Goal: Book appointment/travel/reservation

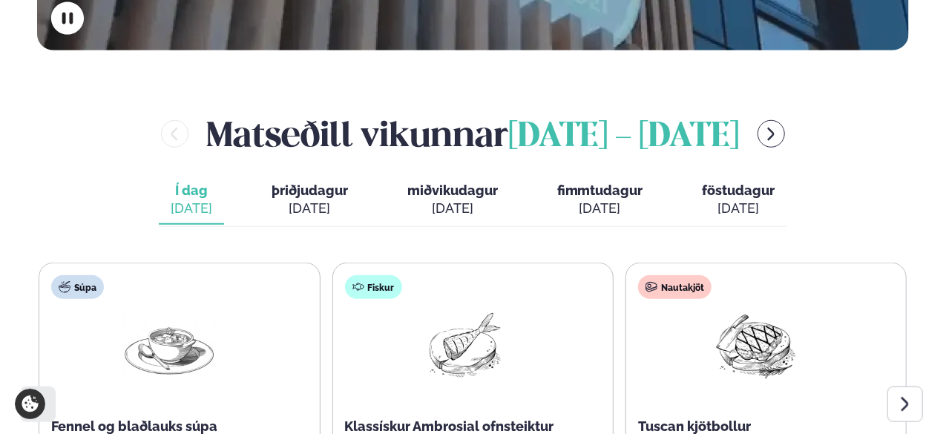
scroll to position [669, 0]
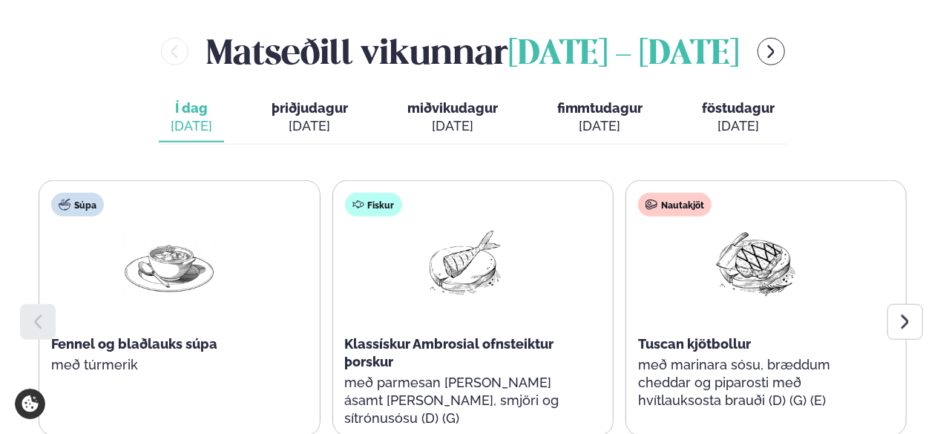
click at [330, 100] on span "þriðjudagur" at bounding box center [310, 108] width 76 height 16
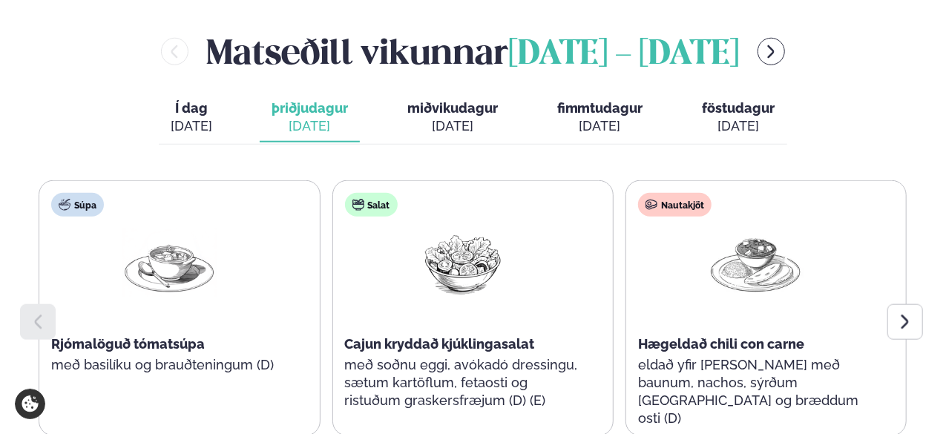
click at [212, 99] on span "Í dag" at bounding box center [192, 108] width 42 height 18
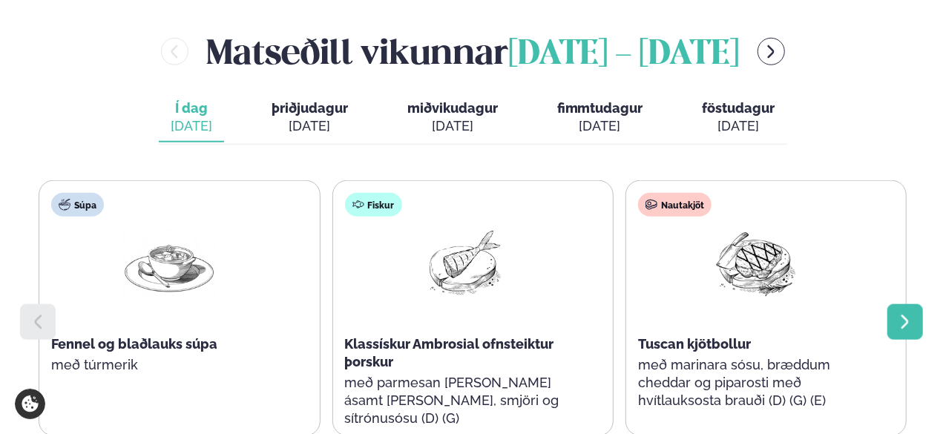
click at [900, 304] on div at bounding box center [905, 322] width 36 height 36
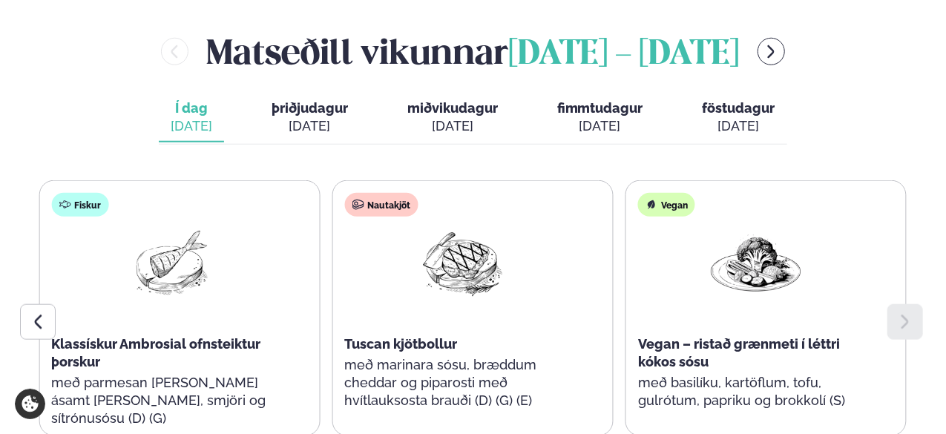
click at [327, 117] on div "[DATE]" at bounding box center [310, 126] width 76 height 18
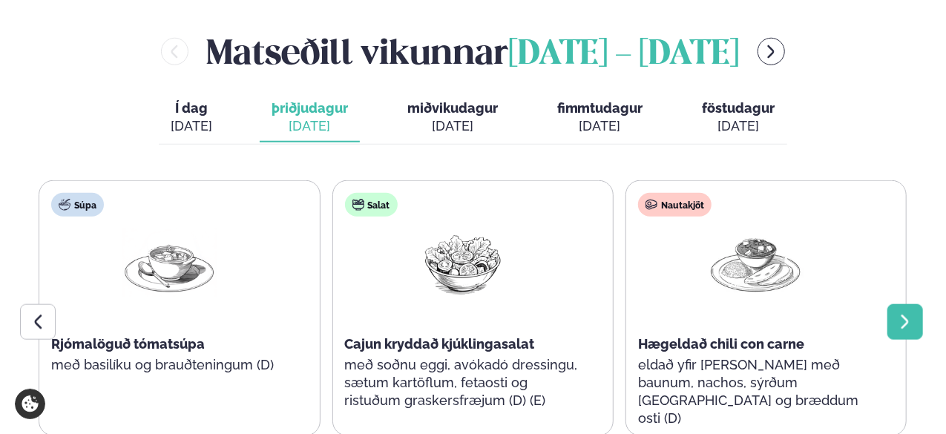
click at [913, 313] on icon at bounding box center [905, 322] width 18 height 18
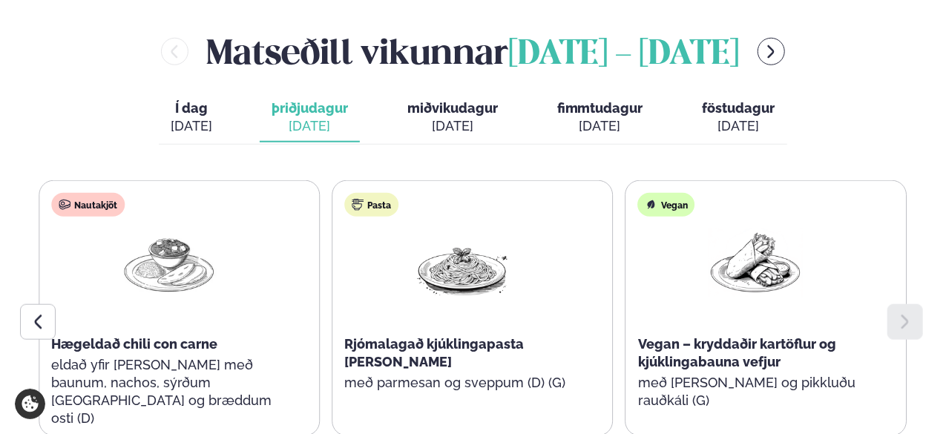
click at [444, 117] on div "[DATE]" at bounding box center [452, 126] width 91 height 18
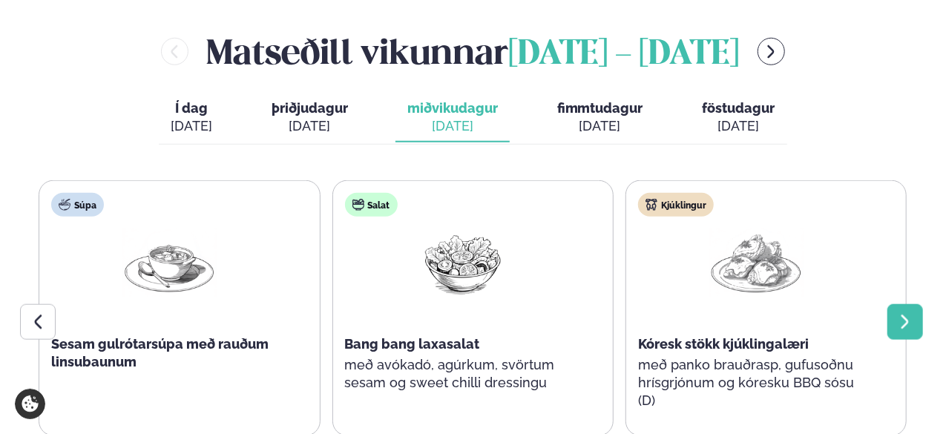
click at [904, 315] on icon at bounding box center [905, 322] width 7 height 14
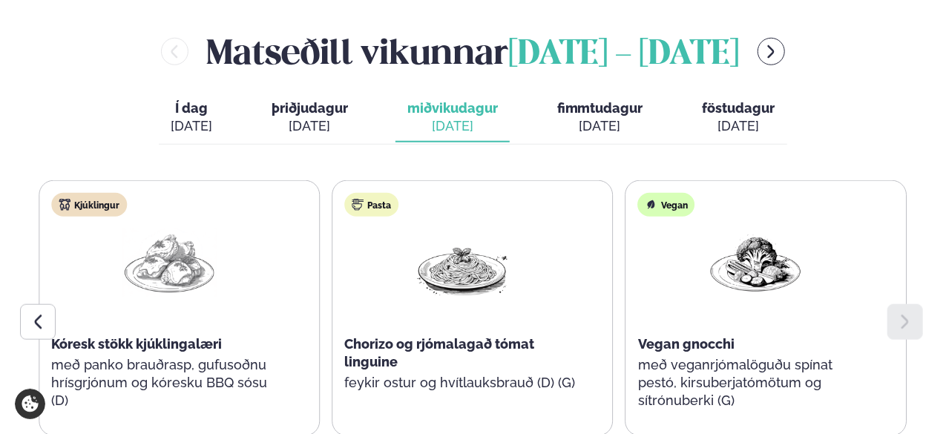
click at [592, 117] on div "[DATE]" at bounding box center [600, 126] width 86 height 18
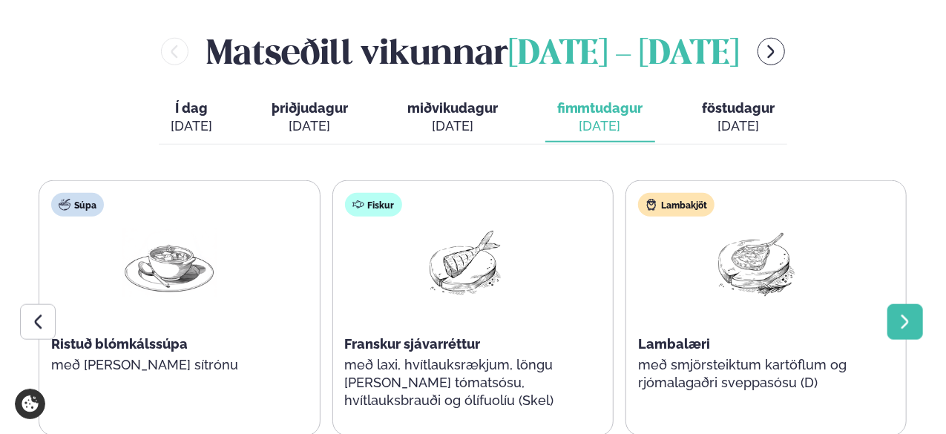
click at [898, 313] on icon at bounding box center [905, 322] width 18 height 18
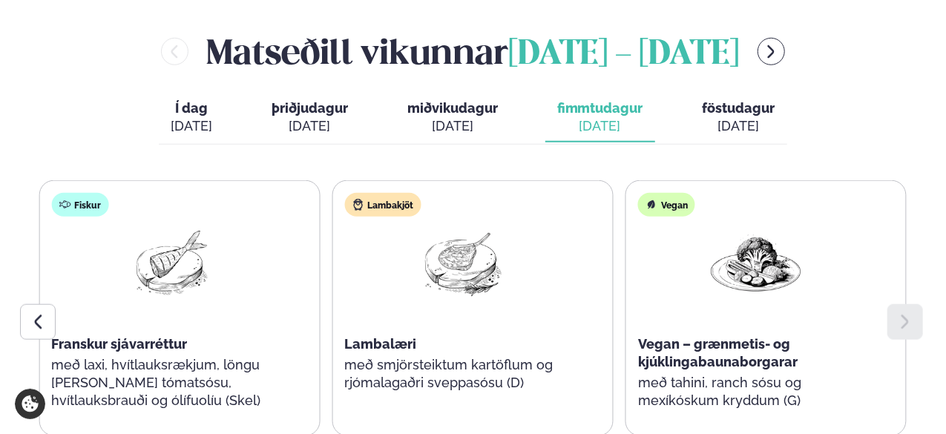
click at [734, 100] on span "föstudagur" at bounding box center [739, 108] width 73 height 16
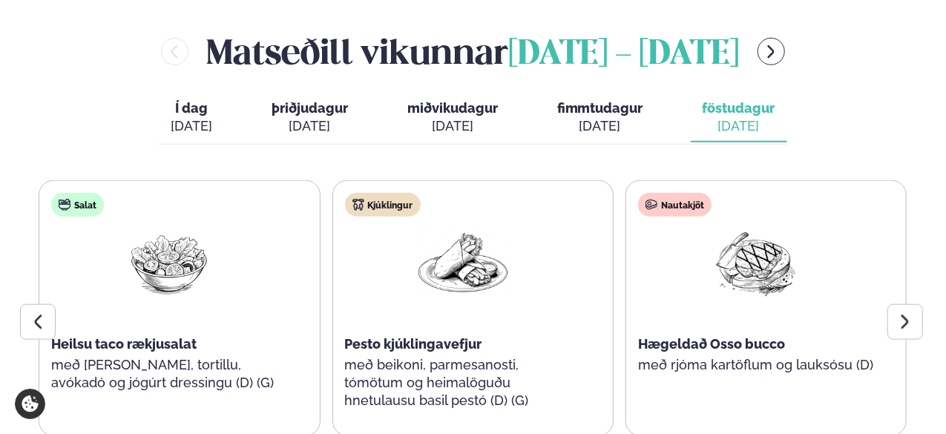
drag, startPoint x: 902, startPoint y: 279, endPoint x: 605, endPoint y: 88, distance: 353.4
click at [605, 117] on div "[DATE]" at bounding box center [600, 126] width 86 height 18
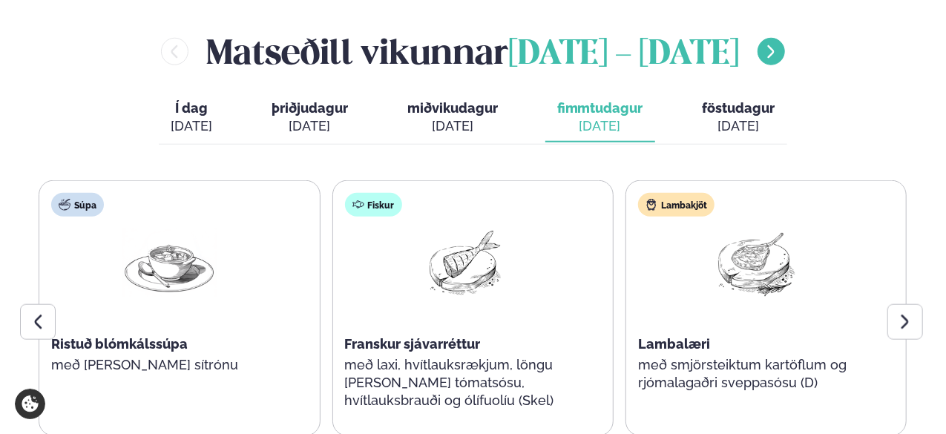
click at [785, 38] on button "menu-btn-right" at bounding box center [771, 51] width 27 height 27
